Goal: Transaction & Acquisition: Book appointment/travel/reservation

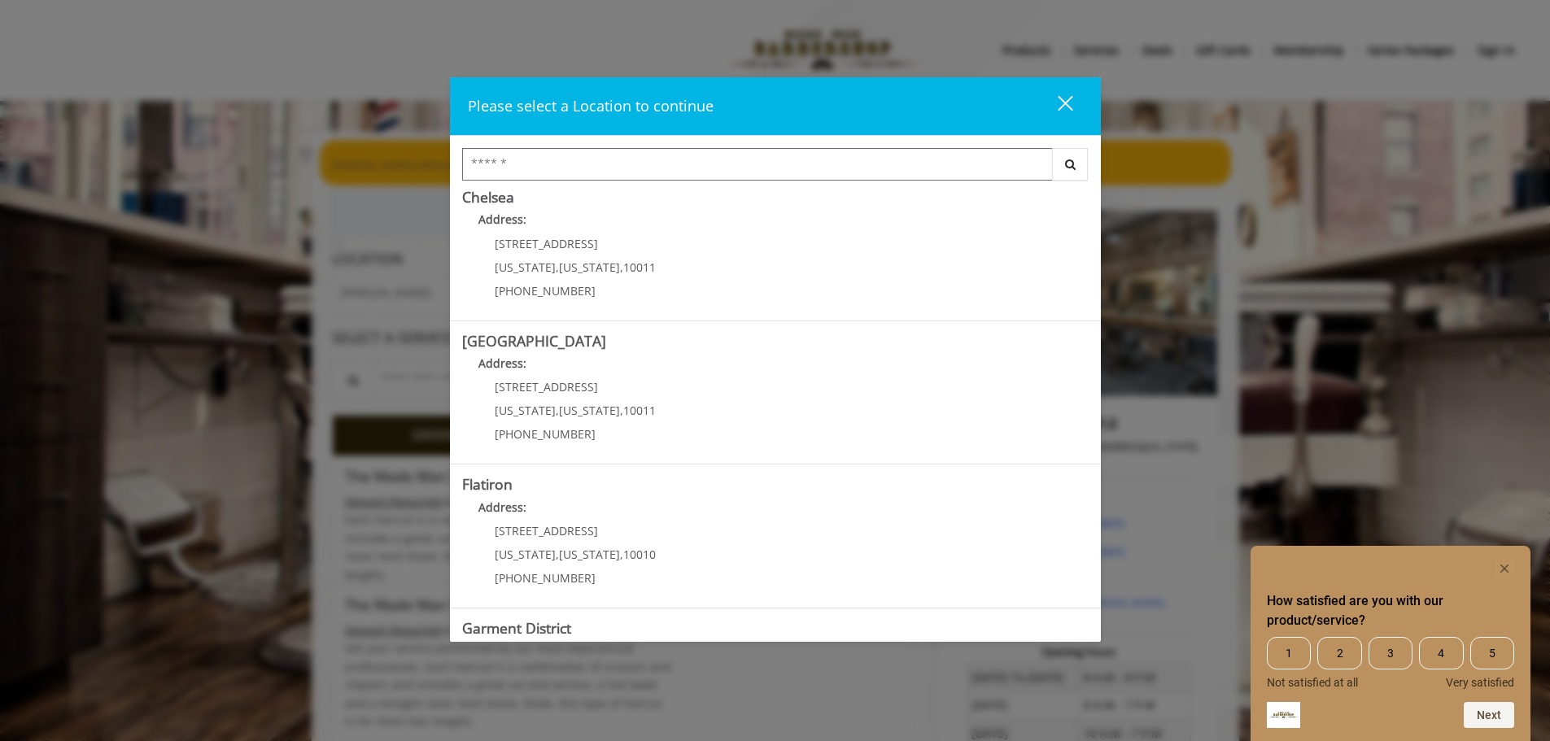
scroll to position [163, 0]
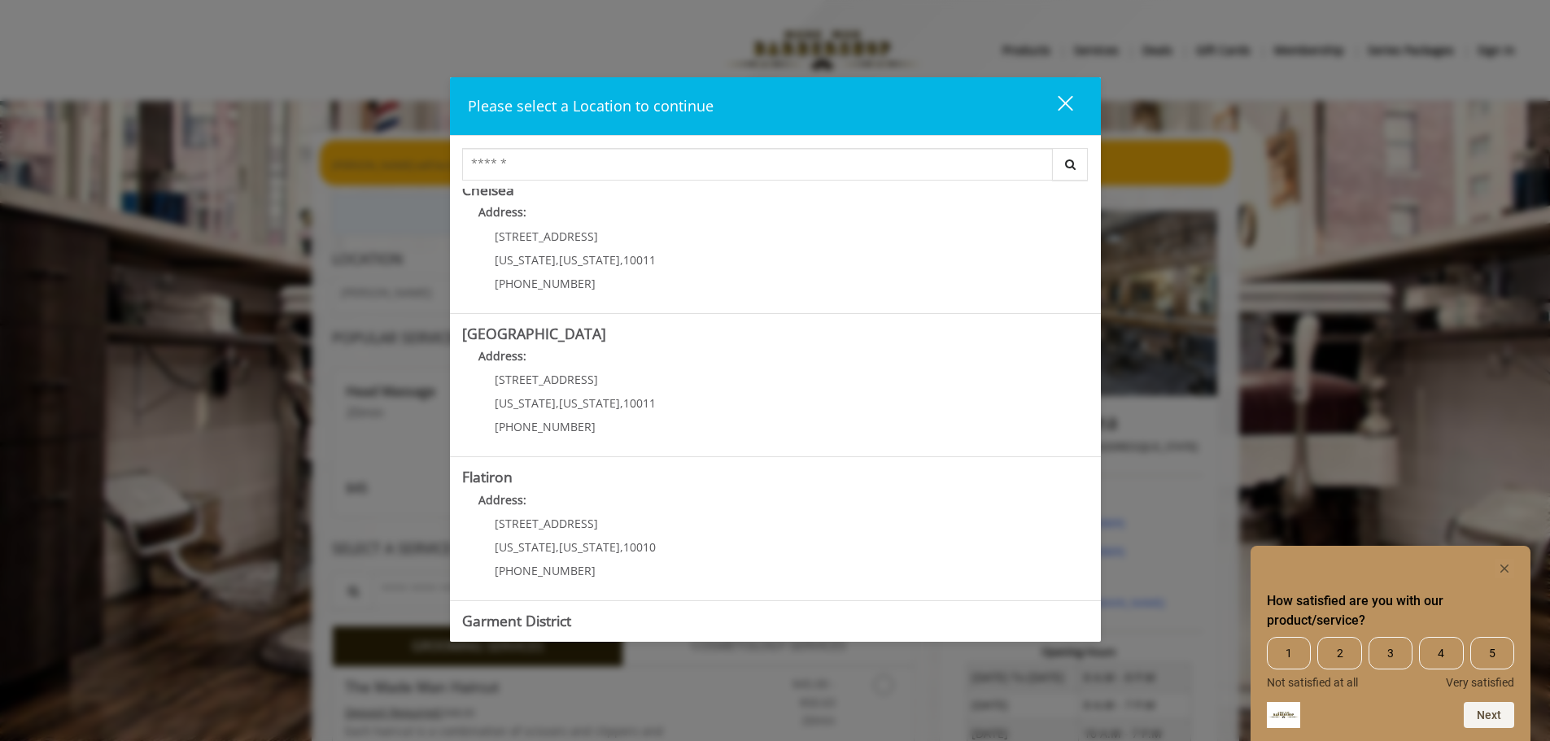
click at [1078, 92] on button "close" at bounding box center [1054, 105] width 55 height 33
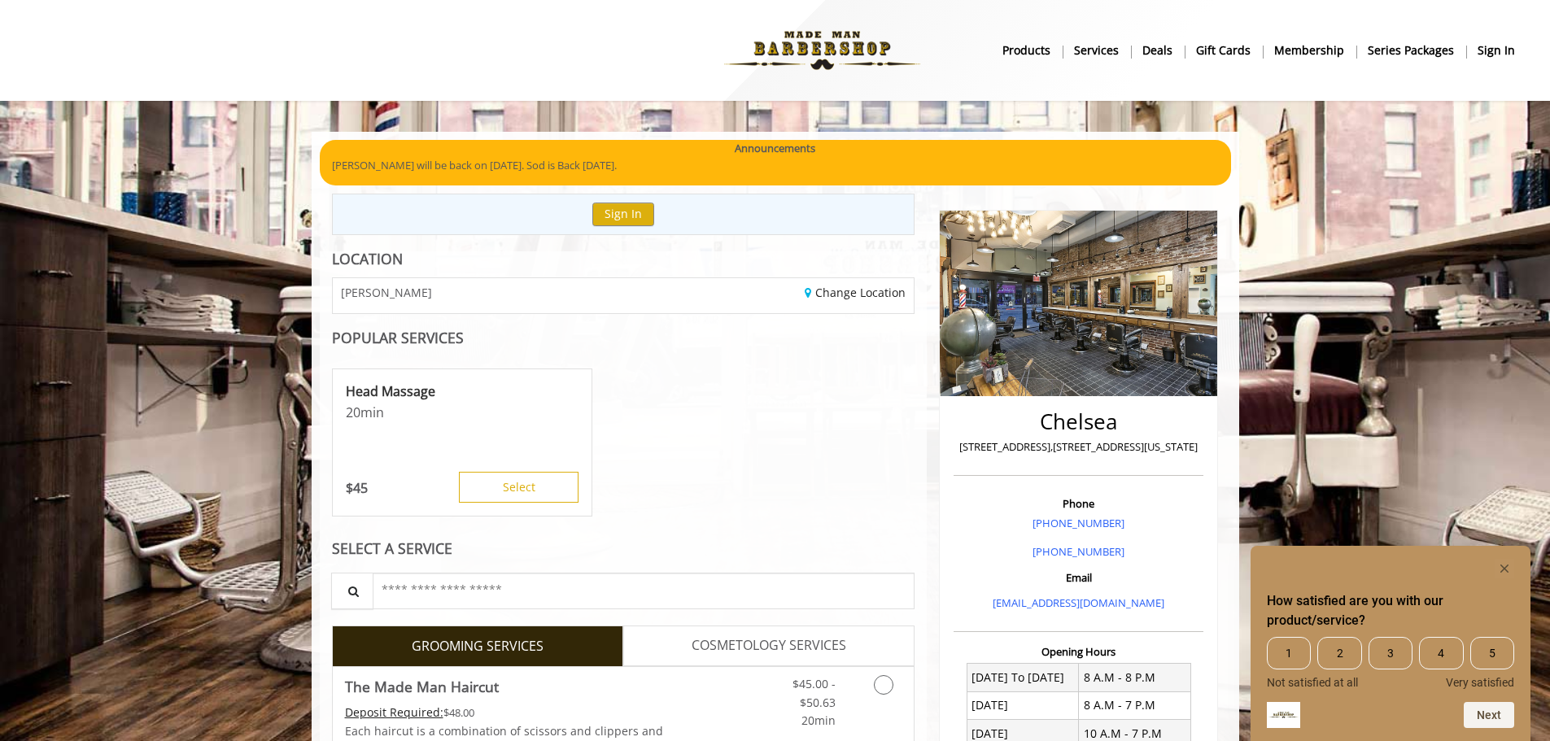
click at [967, 450] on p "[STREET_ADDRESS],[STREET_ADDRESS][US_STATE]" at bounding box center [1078, 446] width 242 height 17
drag, startPoint x: 967, startPoint y: 450, endPoint x: 1179, endPoint y: 442, distance: 211.7
click at [1179, 442] on p "[STREET_ADDRESS],[STREET_ADDRESS][US_STATE]" at bounding box center [1078, 446] width 242 height 17
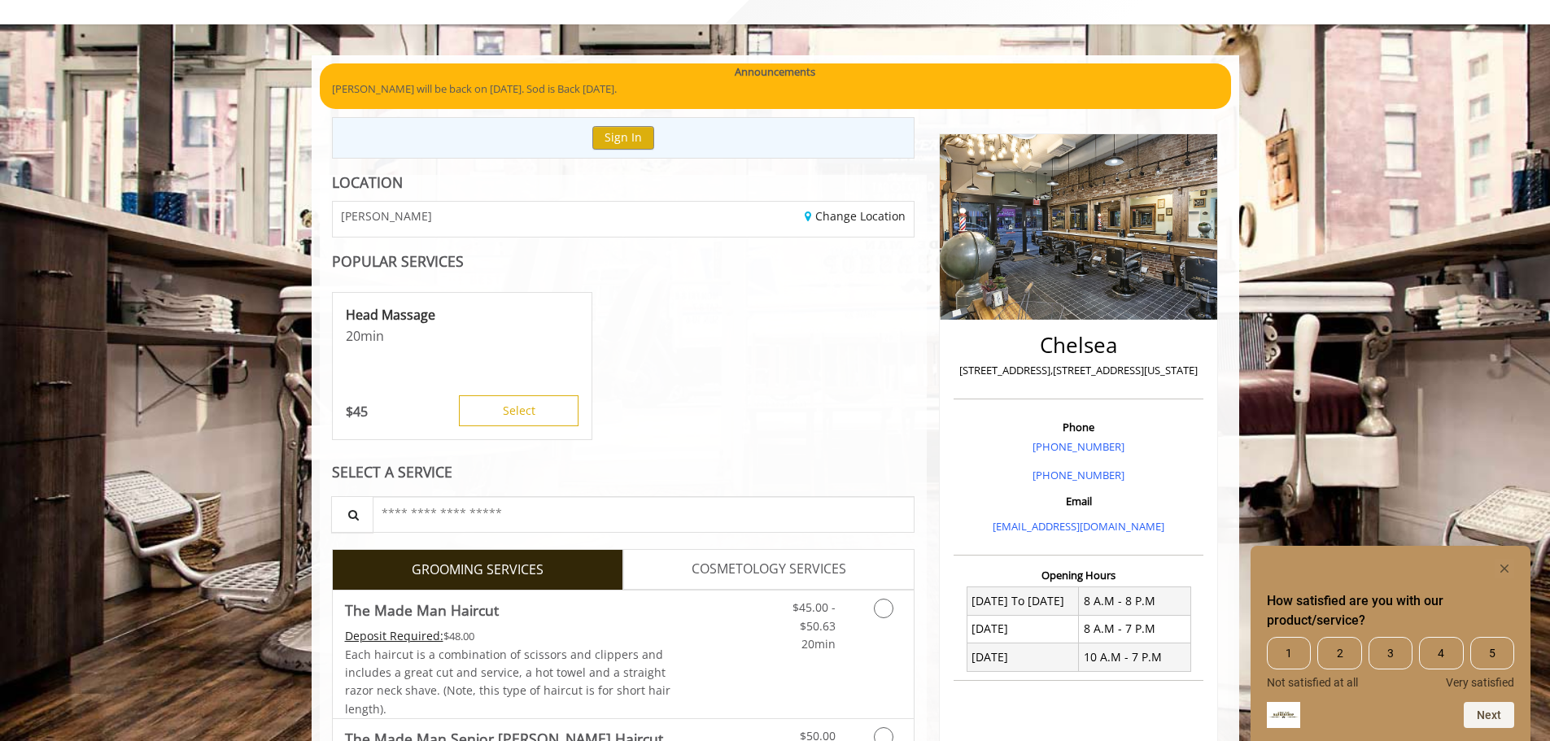
scroll to position [0, 0]
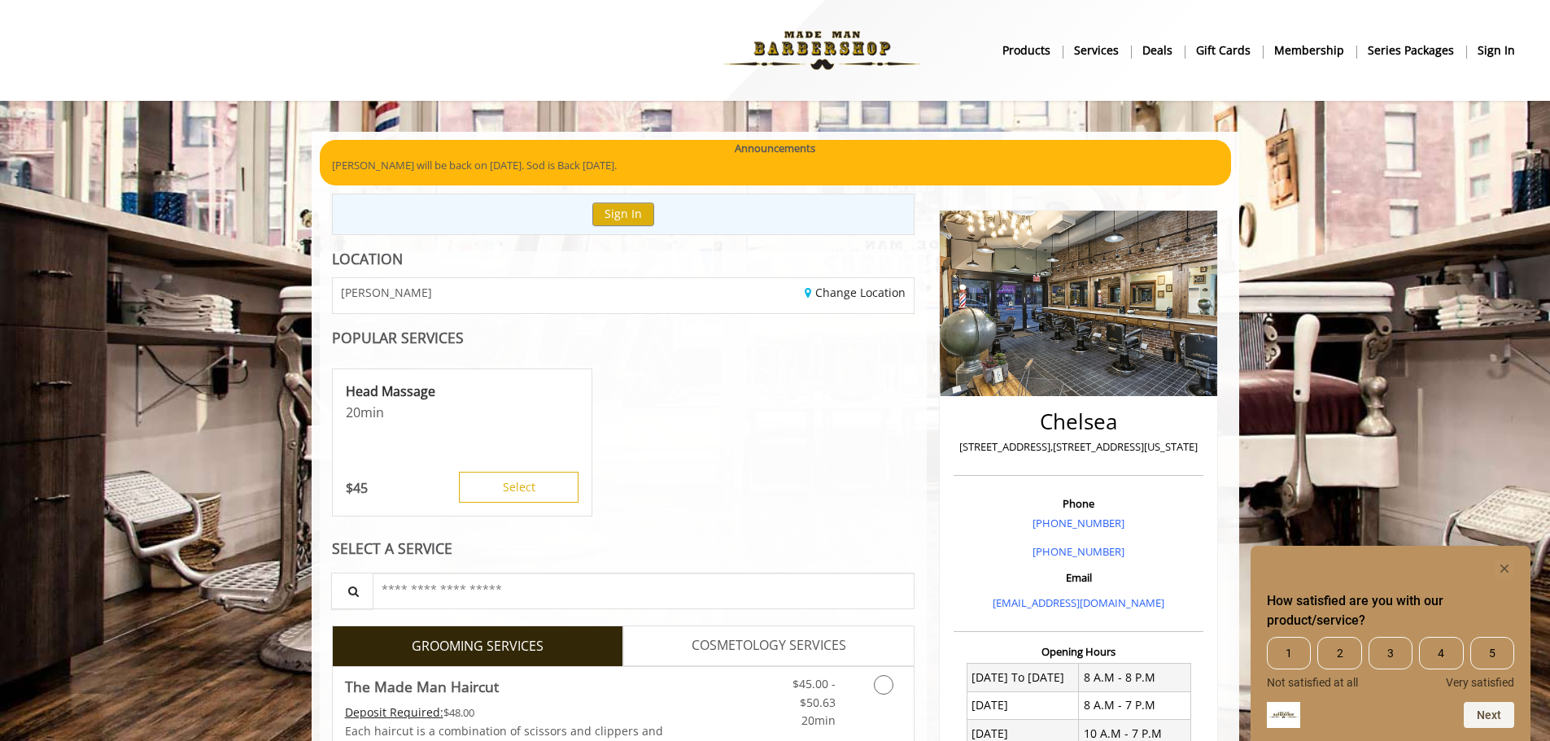
click at [401, 162] on p "[PERSON_NAME] will be back on [DATE]. Sod is Back [DATE]." at bounding box center [775, 165] width 887 height 17
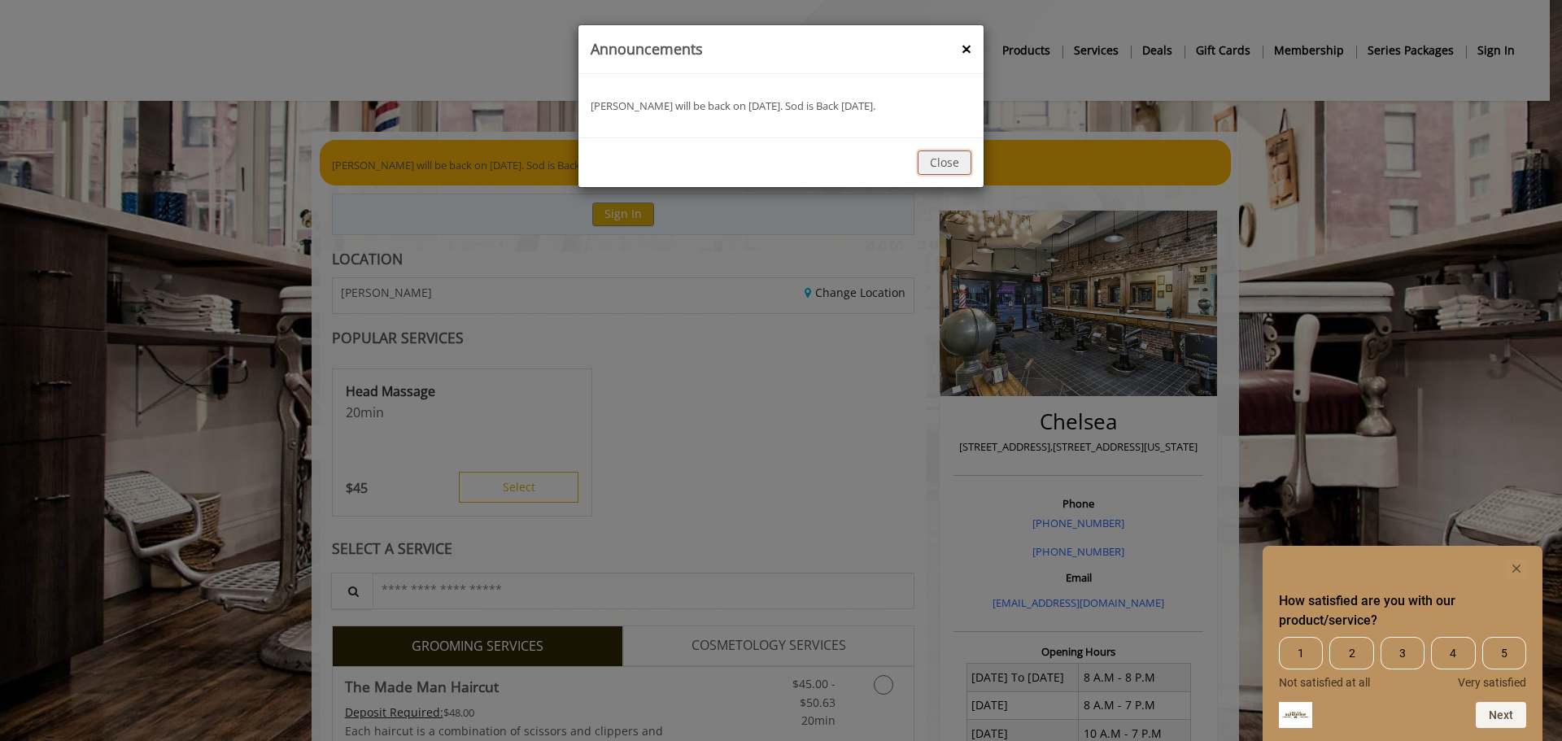
click at [954, 161] on button "Close" at bounding box center [945, 162] width 54 height 24
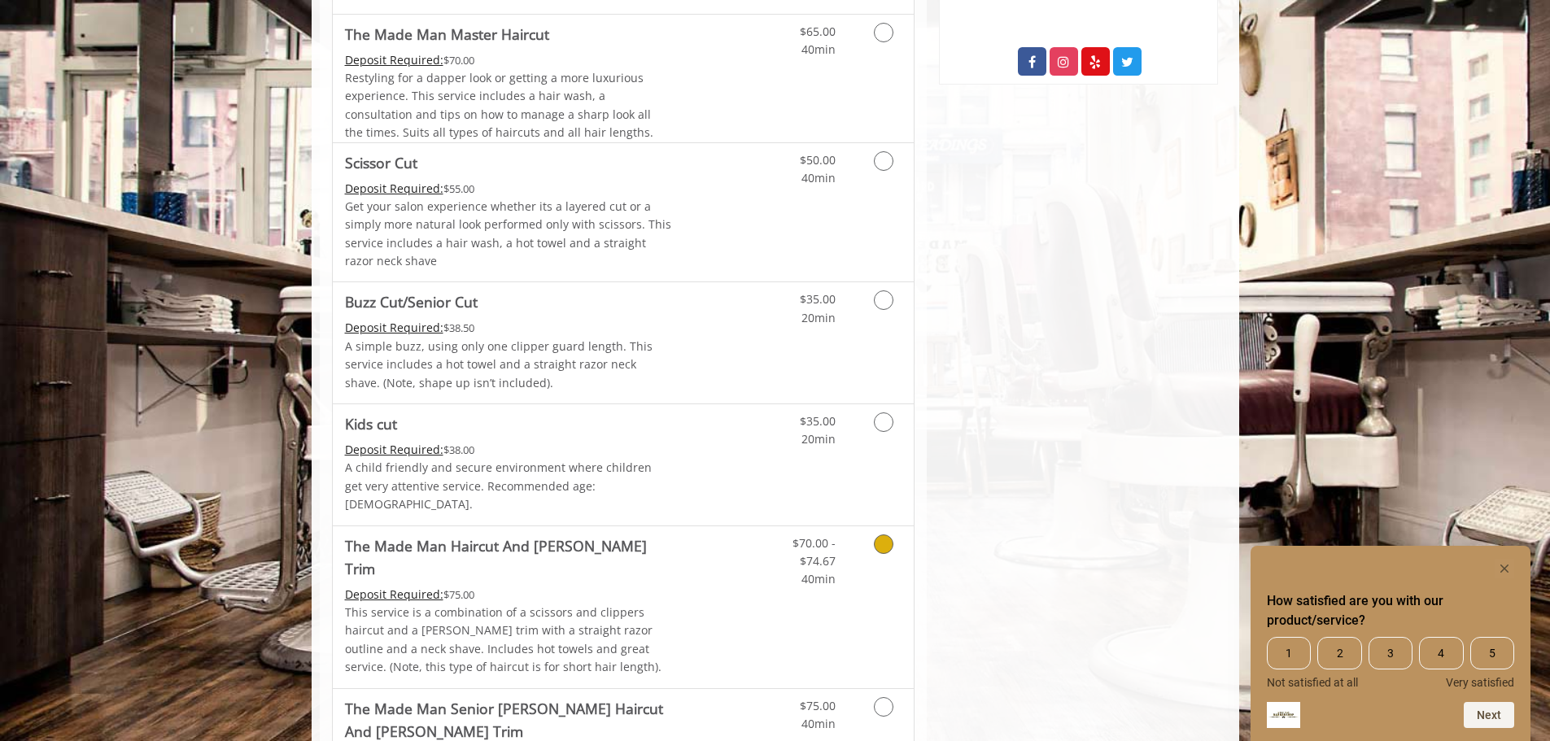
scroll to position [976, 0]
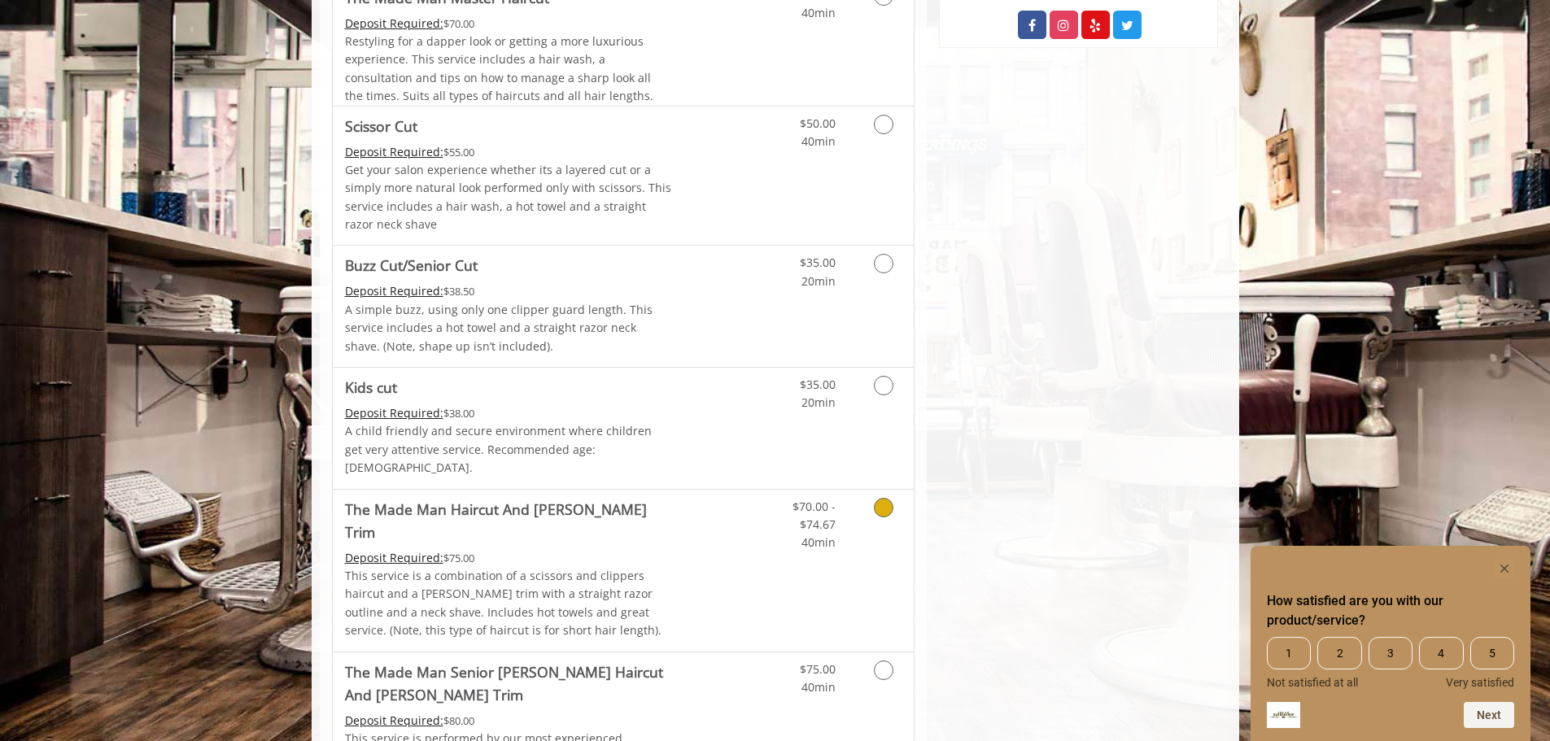
click at [724, 552] on link "Discounted Price" at bounding box center [719, 571] width 97 height 162
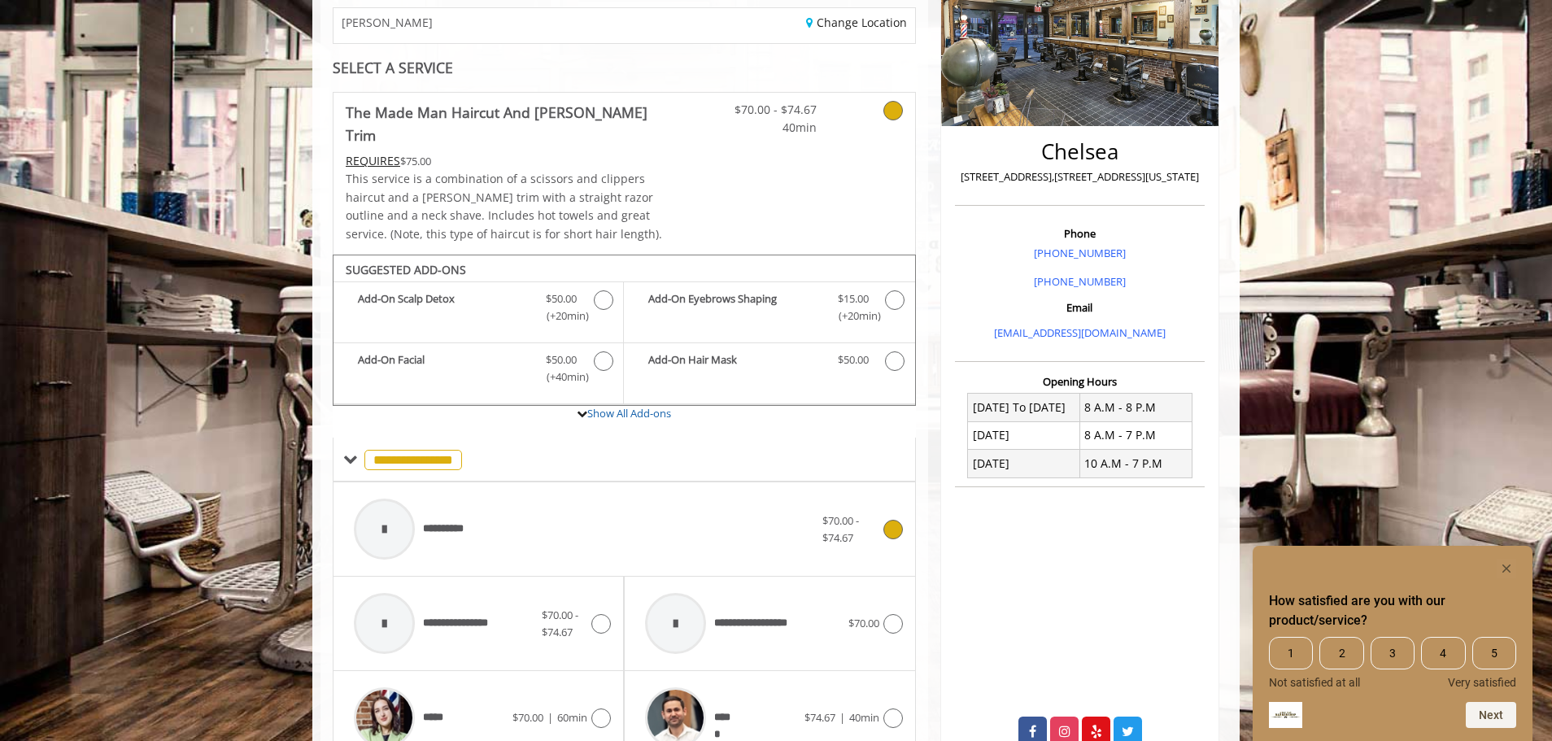
scroll to position [665, 0]
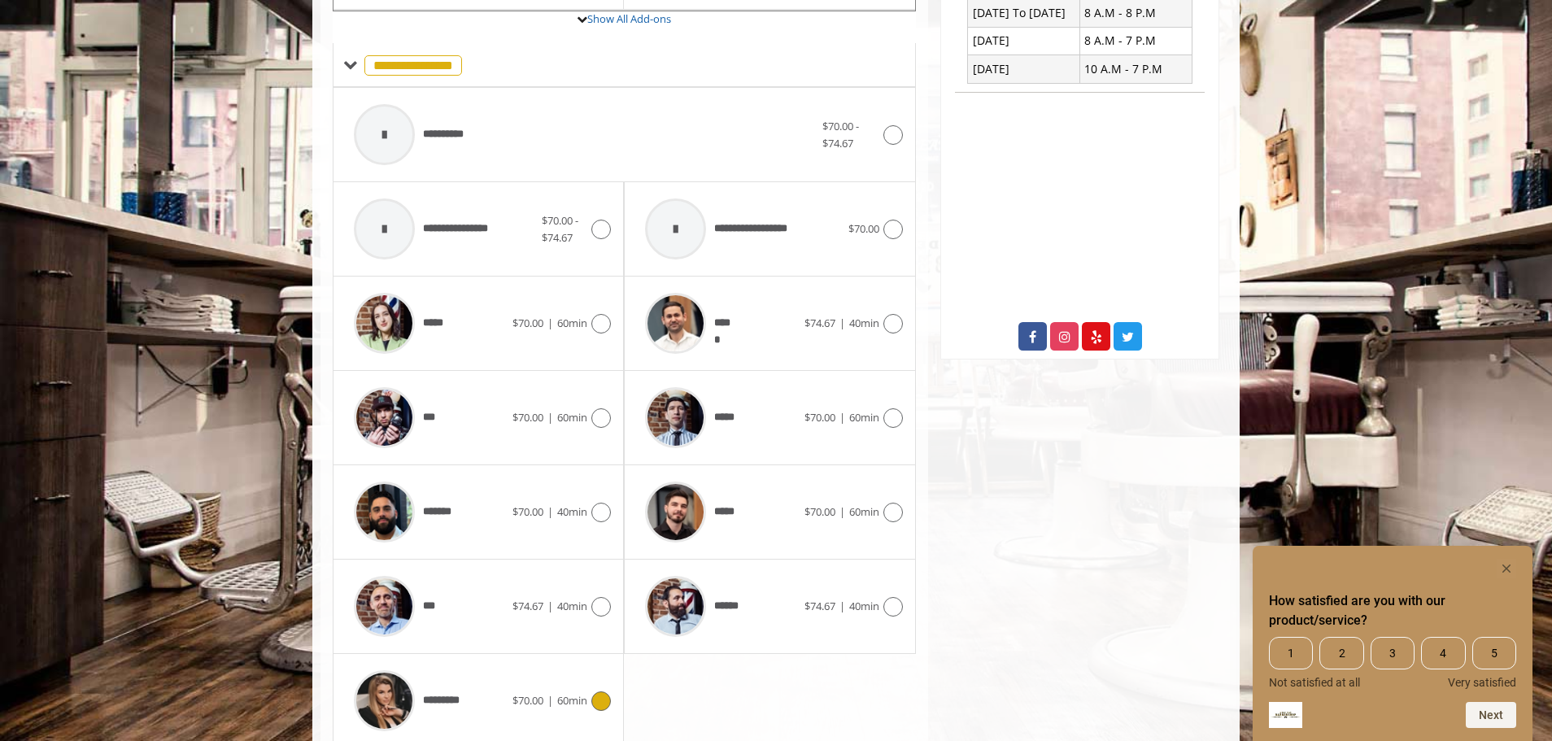
click at [568, 693] on span "60min" at bounding box center [572, 700] width 30 height 15
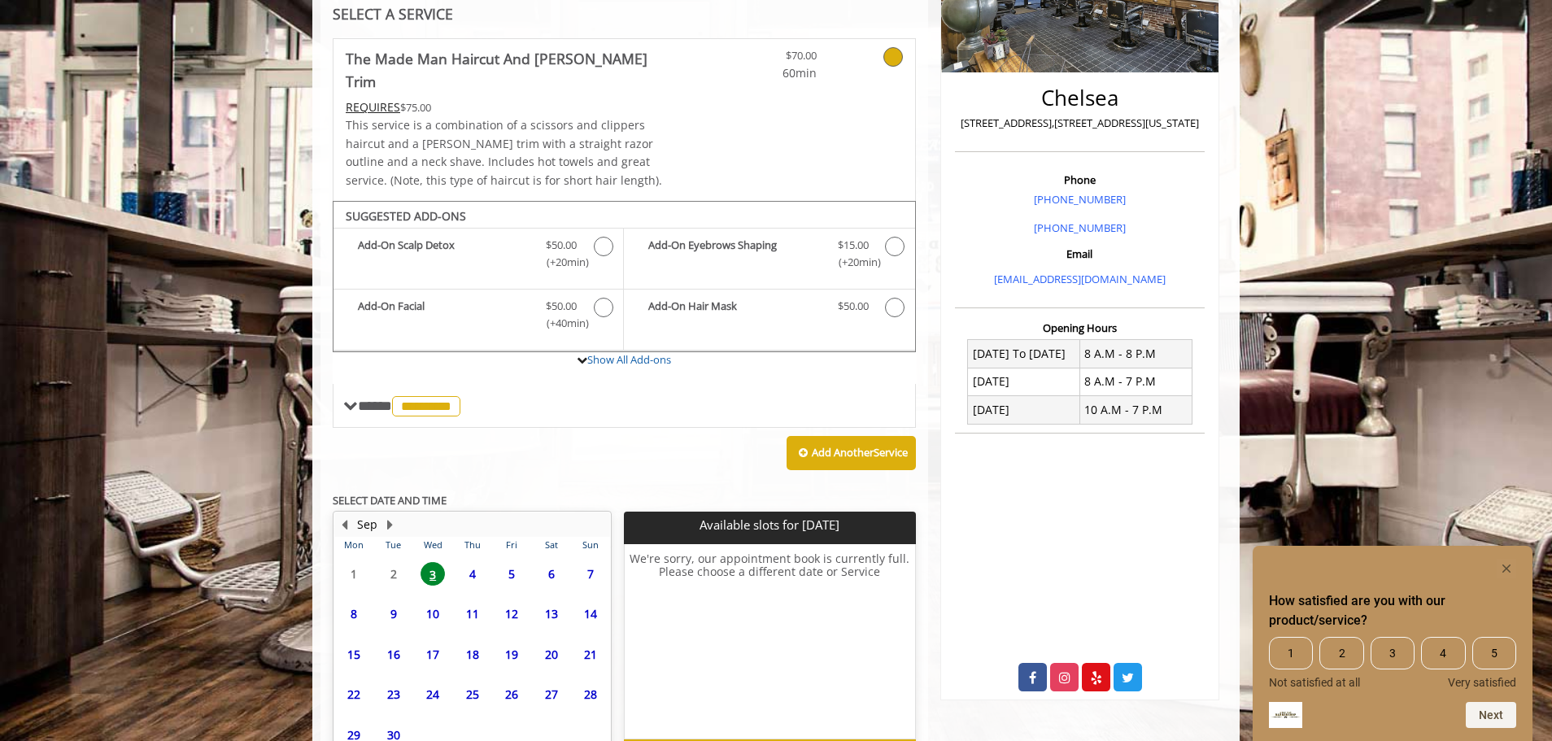
scroll to position [406, 0]
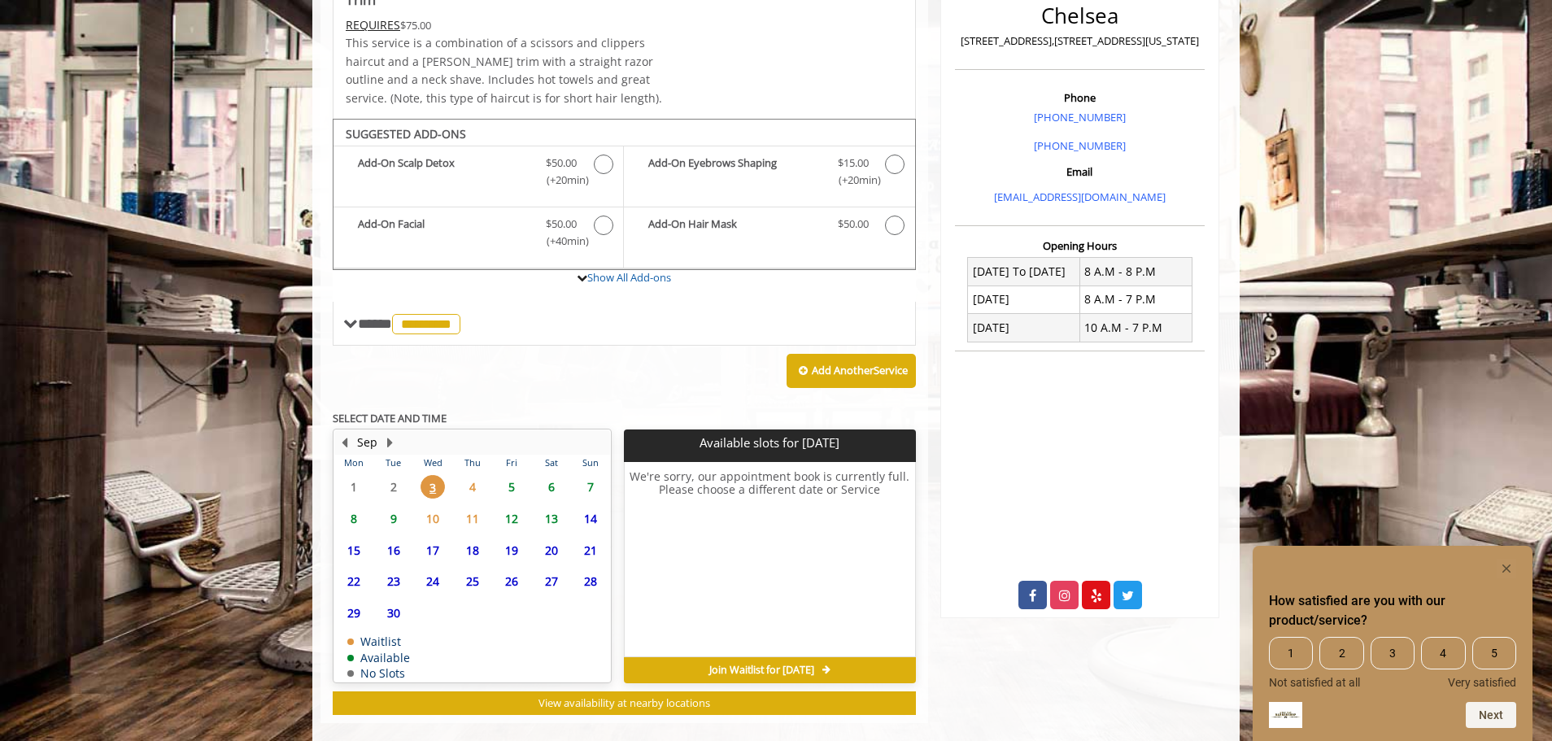
click at [514, 475] on span "5" at bounding box center [511, 487] width 24 height 24
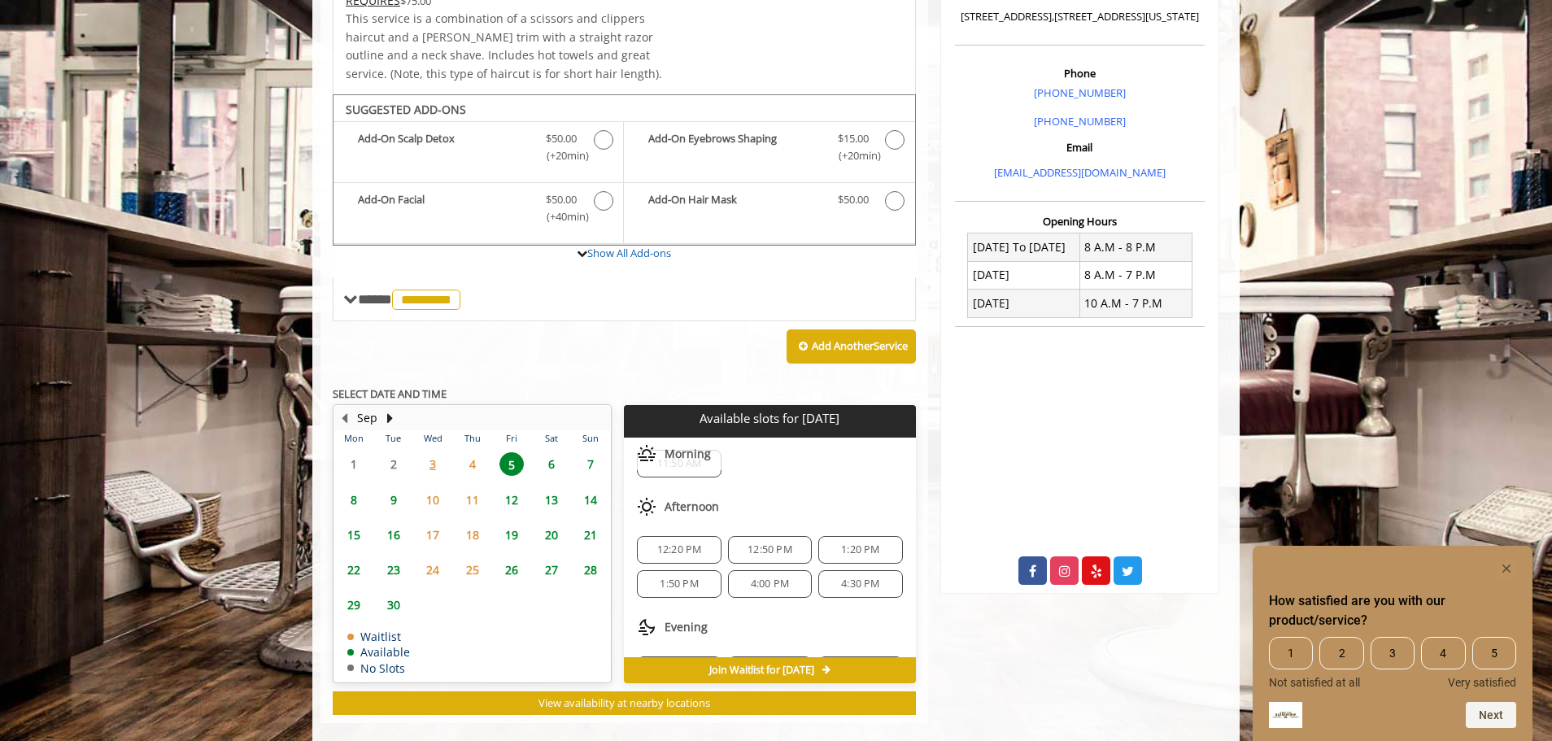
scroll to position [0, 0]
click at [844, 577] on span "1:20 PM" at bounding box center [860, 583] width 38 height 13
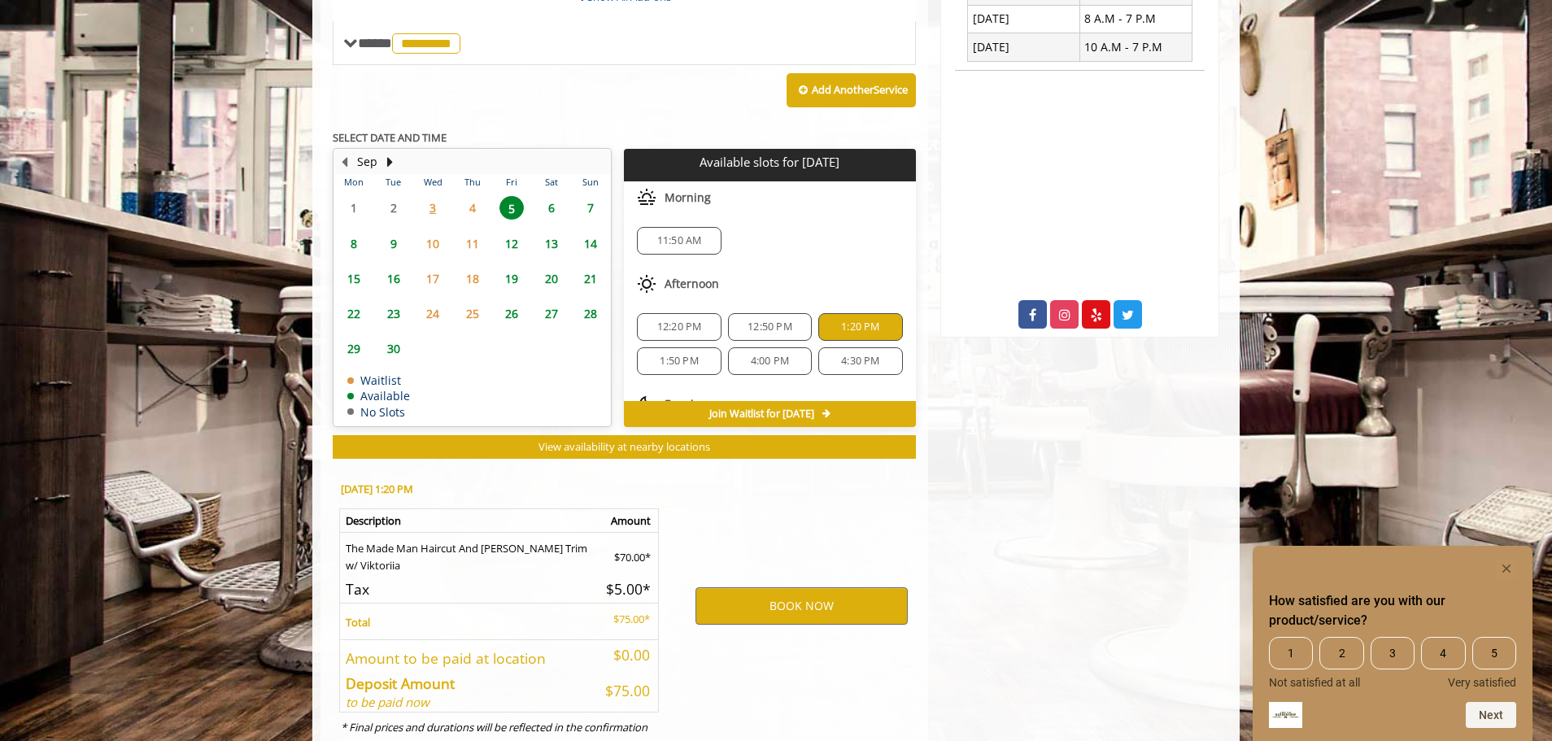
scroll to position [724, 0]
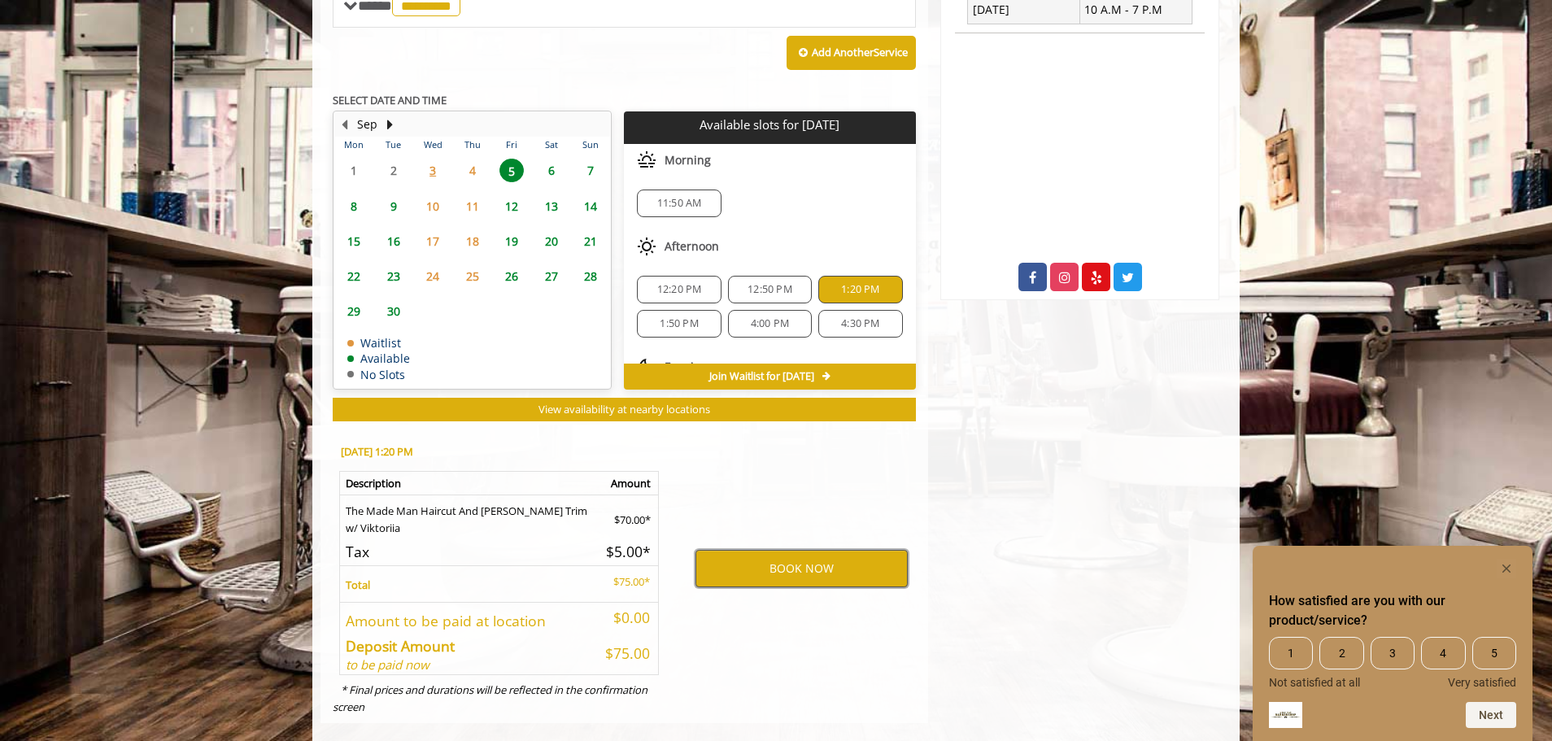
click at [814, 561] on button "BOOK NOW" at bounding box center [802, 568] width 212 height 37
